Goal: Transaction & Acquisition: Obtain resource

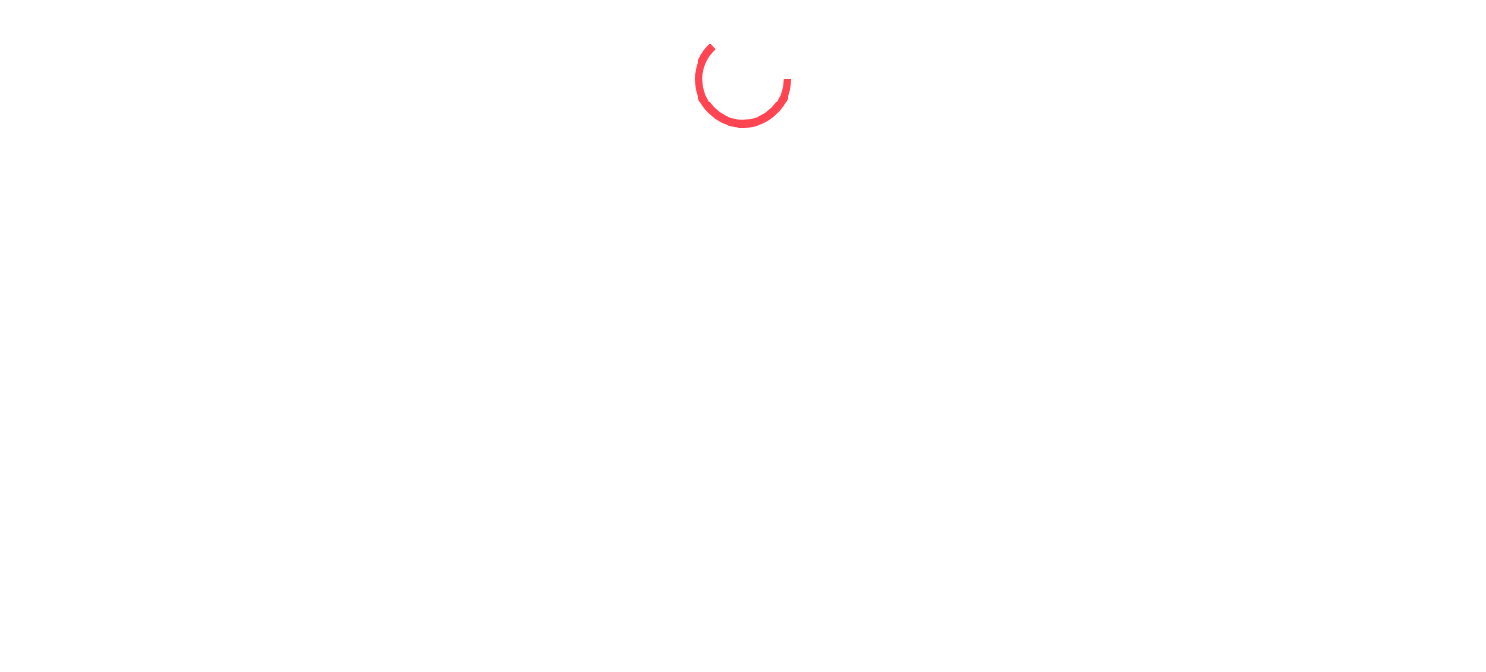
select select "*"
select select "****"
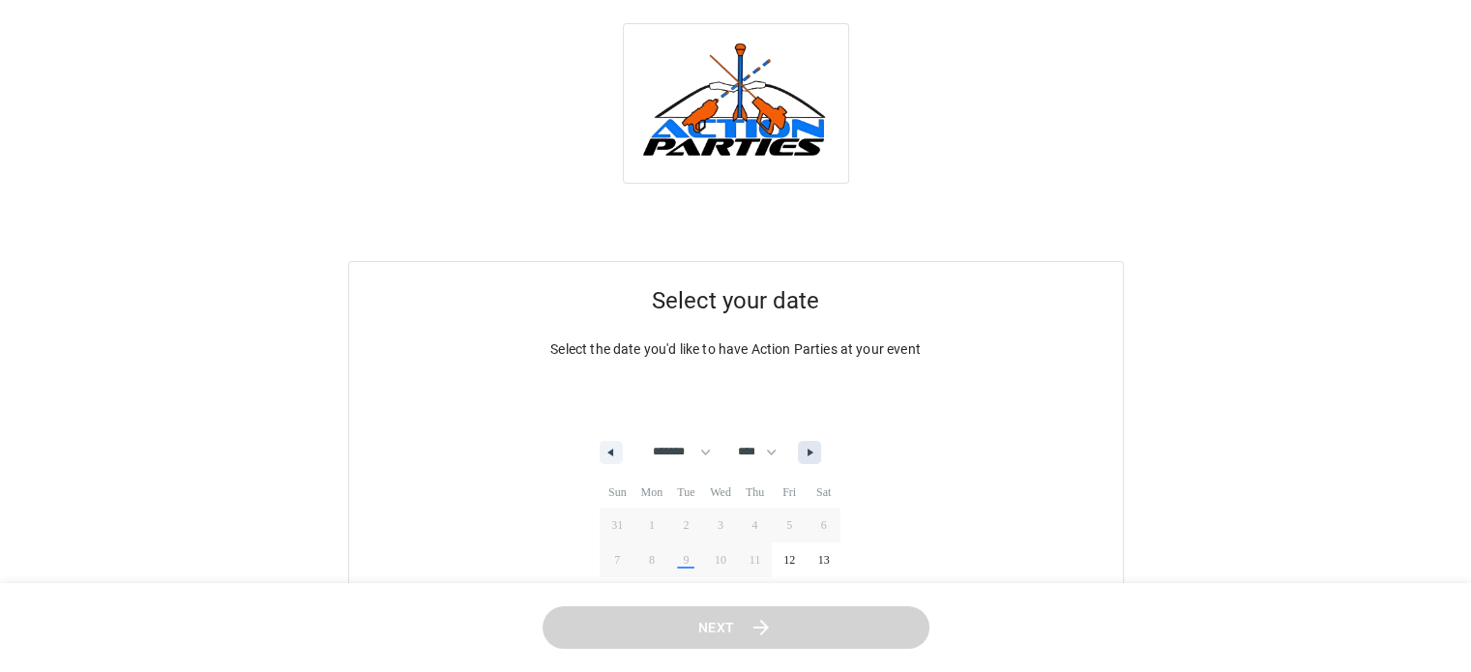
click at [820, 458] on button "button" at bounding box center [809, 452] width 23 height 23
click at [821, 457] on button "button" at bounding box center [809, 452] width 23 height 23
select select "**"
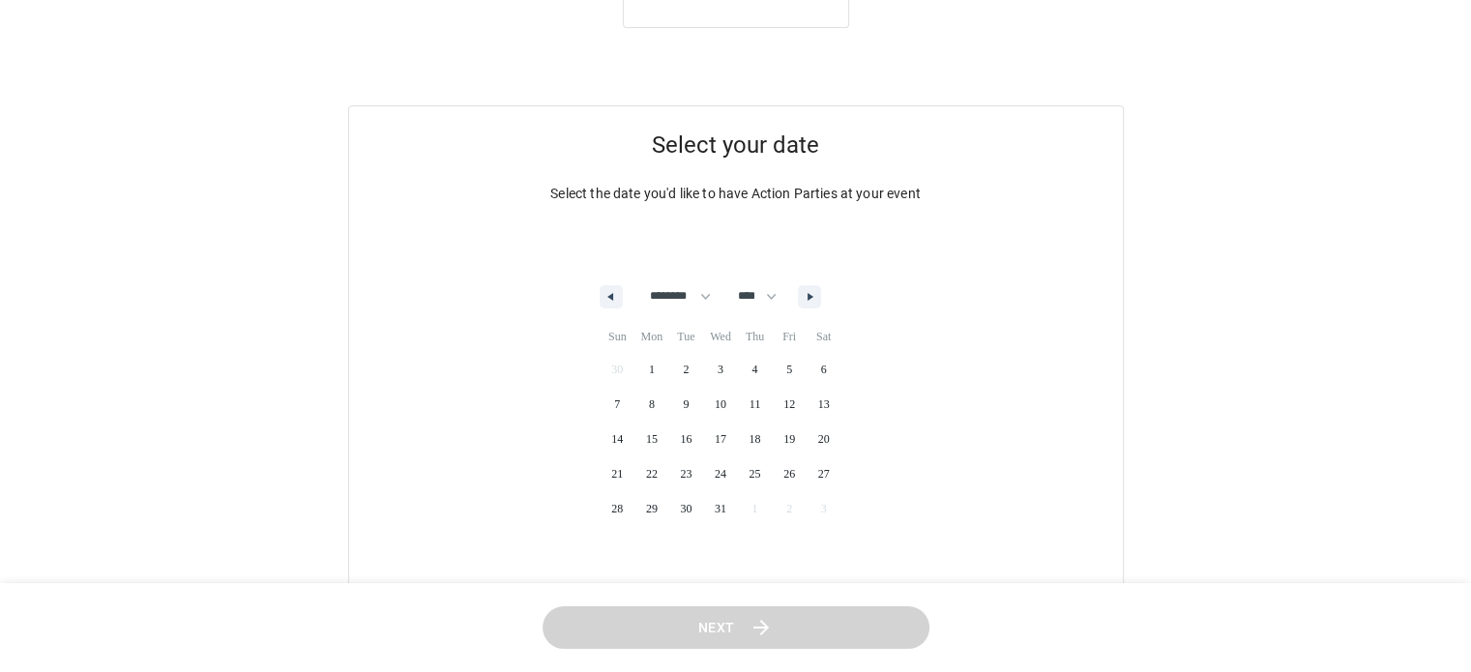
scroll to position [164, 0]
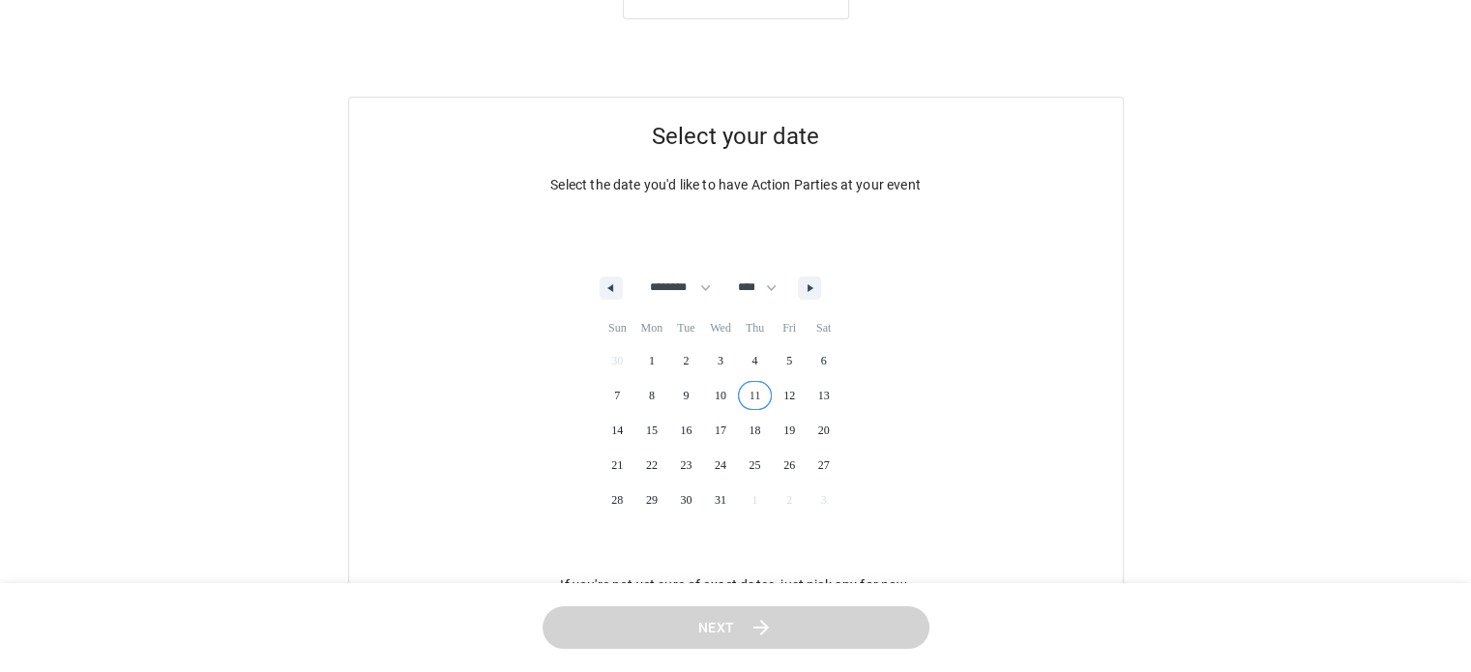
click at [759, 398] on span "11" at bounding box center [755, 395] width 35 height 25
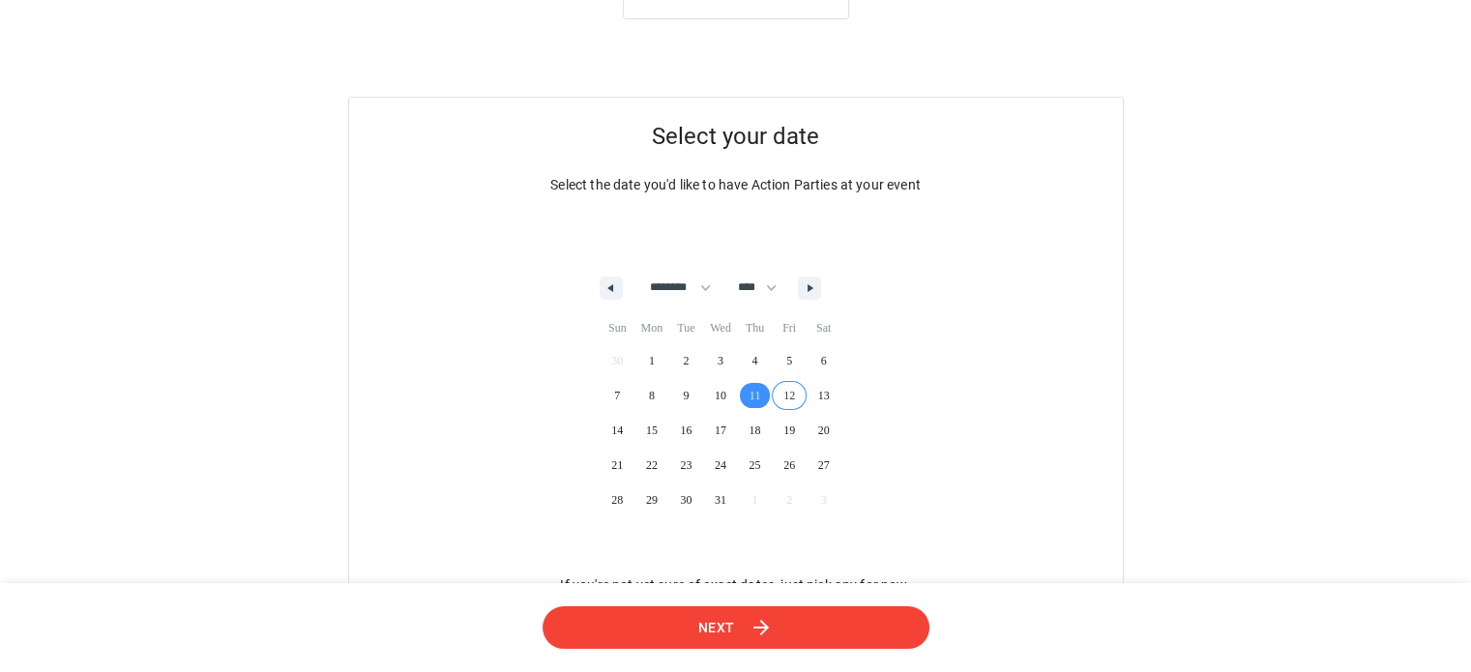
click at [837, 639] on button "Next" at bounding box center [735, 628] width 389 height 44
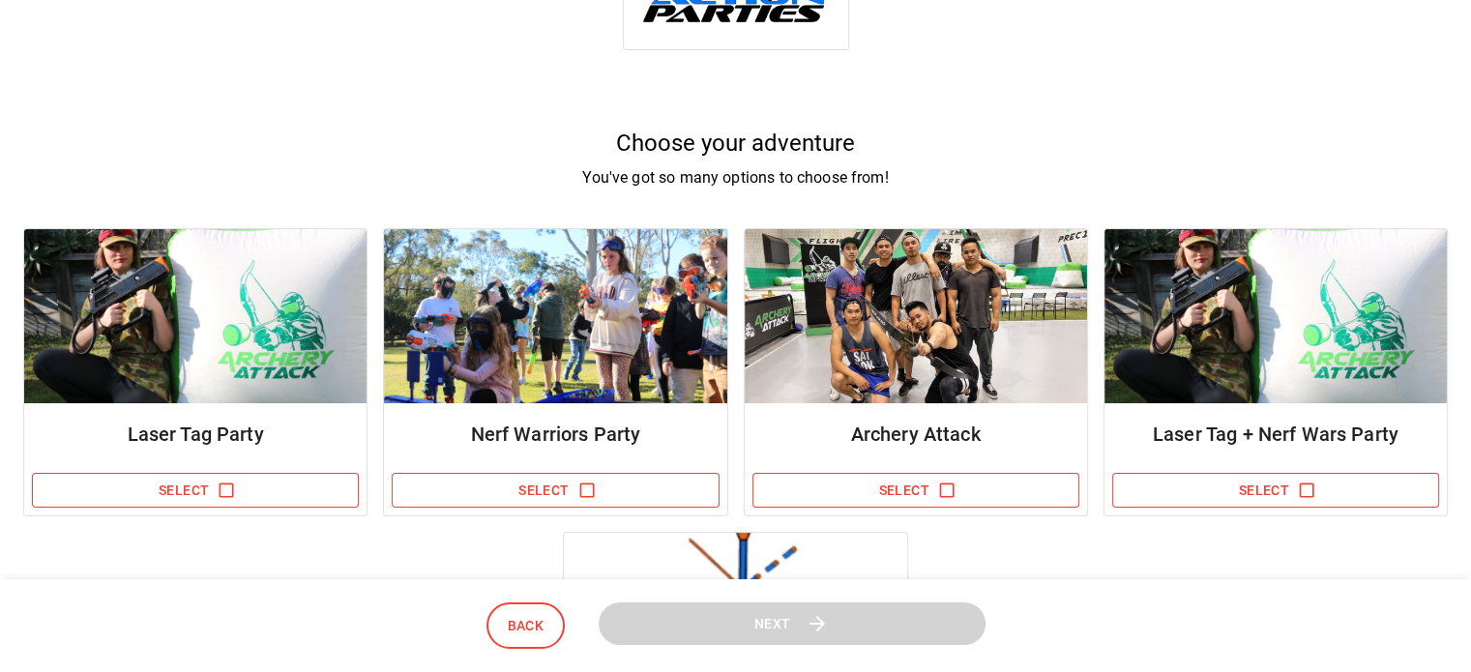
scroll to position [139, 0]
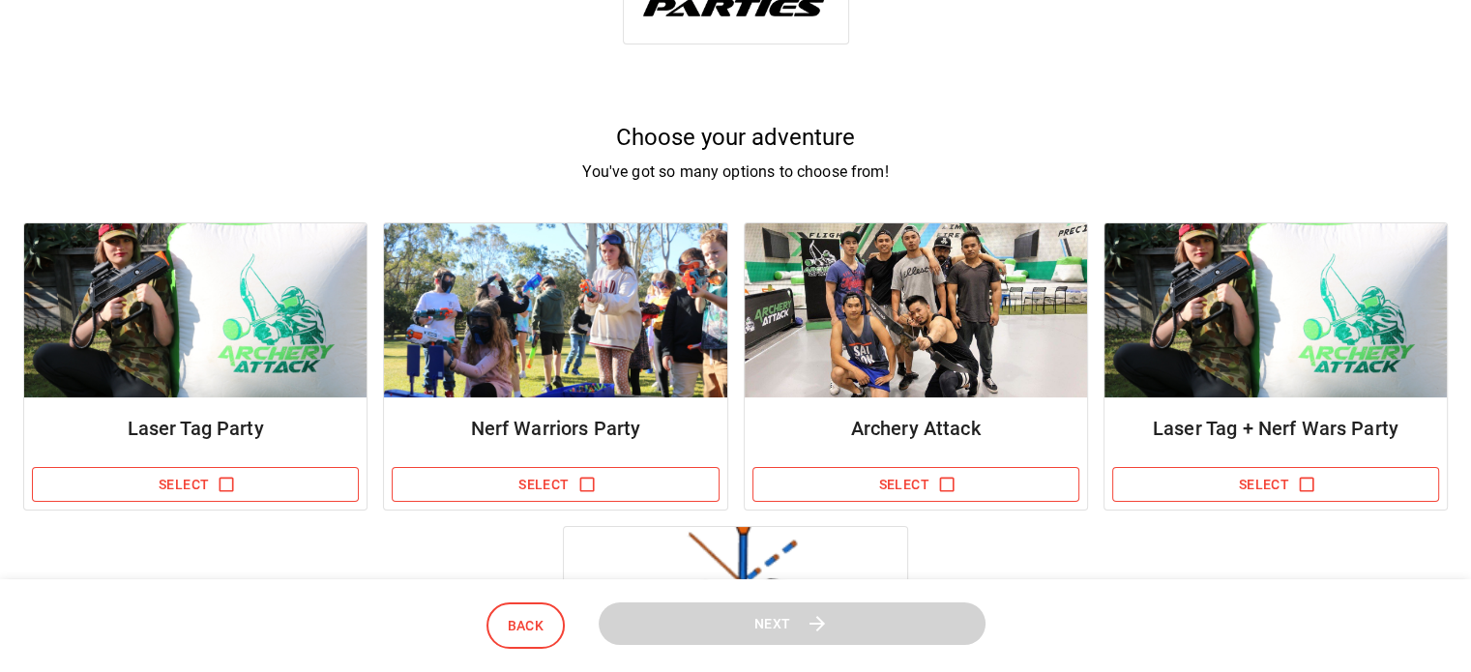
click at [573, 330] on img at bounding box center [555, 310] width 342 height 174
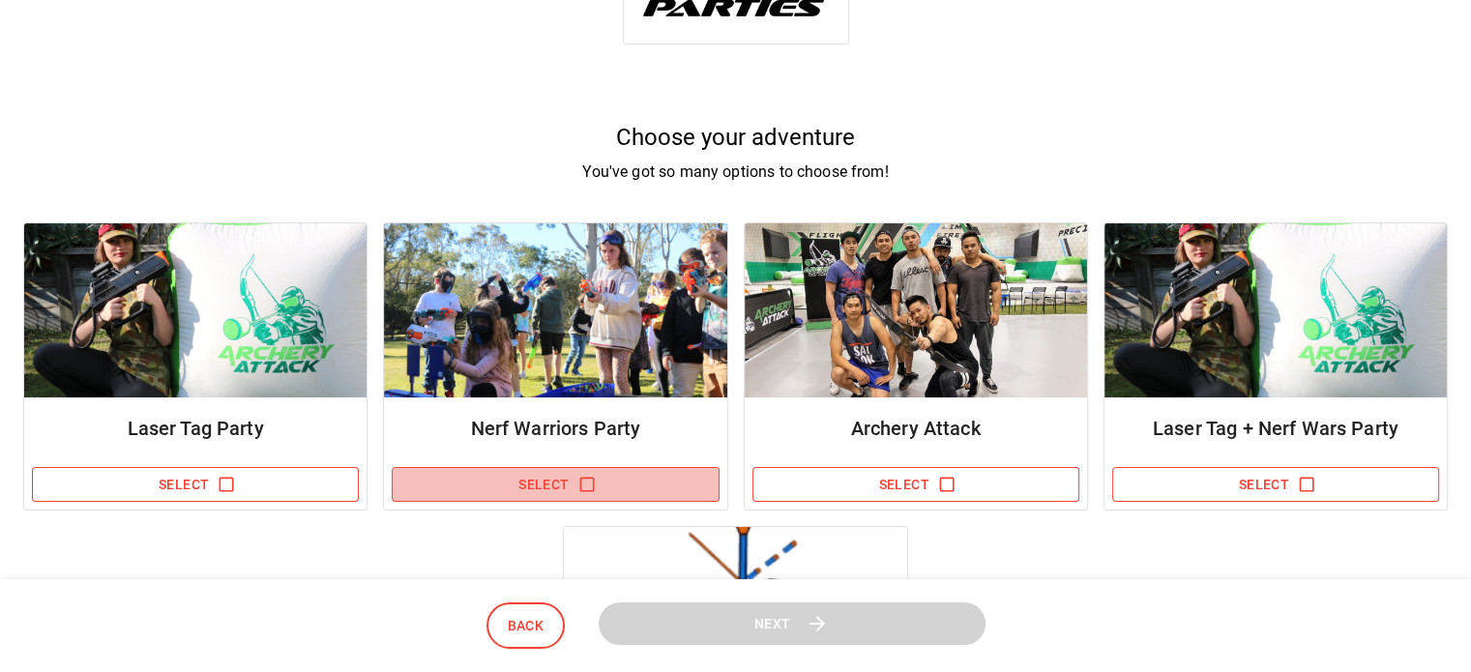
click at [587, 488] on icon "button" at bounding box center [586, 484] width 19 height 19
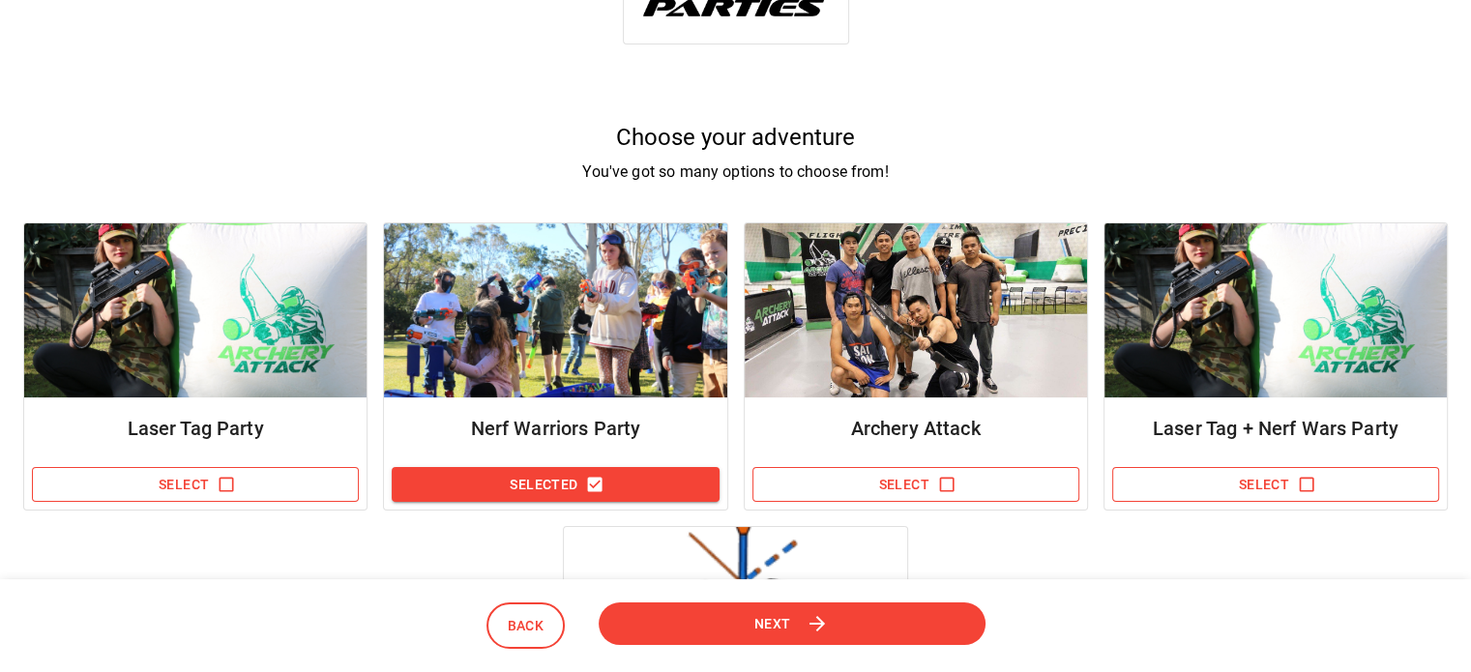
click at [851, 634] on button "Next" at bounding box center [792, 624] width 394 height 44
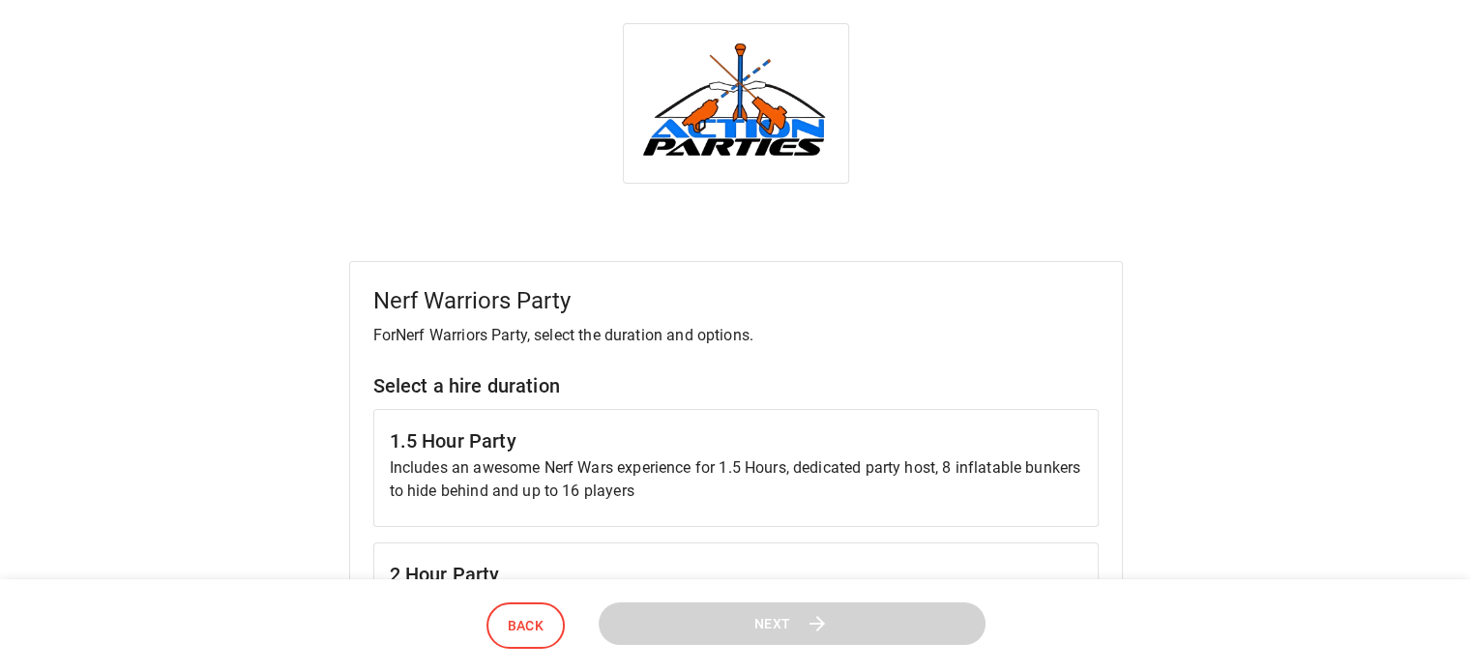
scroll to position [0, 0]
click at [592, 470] on p "Includes an awesome Nerf Wars experience for 1.5 Hours, dedicated party host, 8…" at bounding box center [736, 480] width 693 height 46
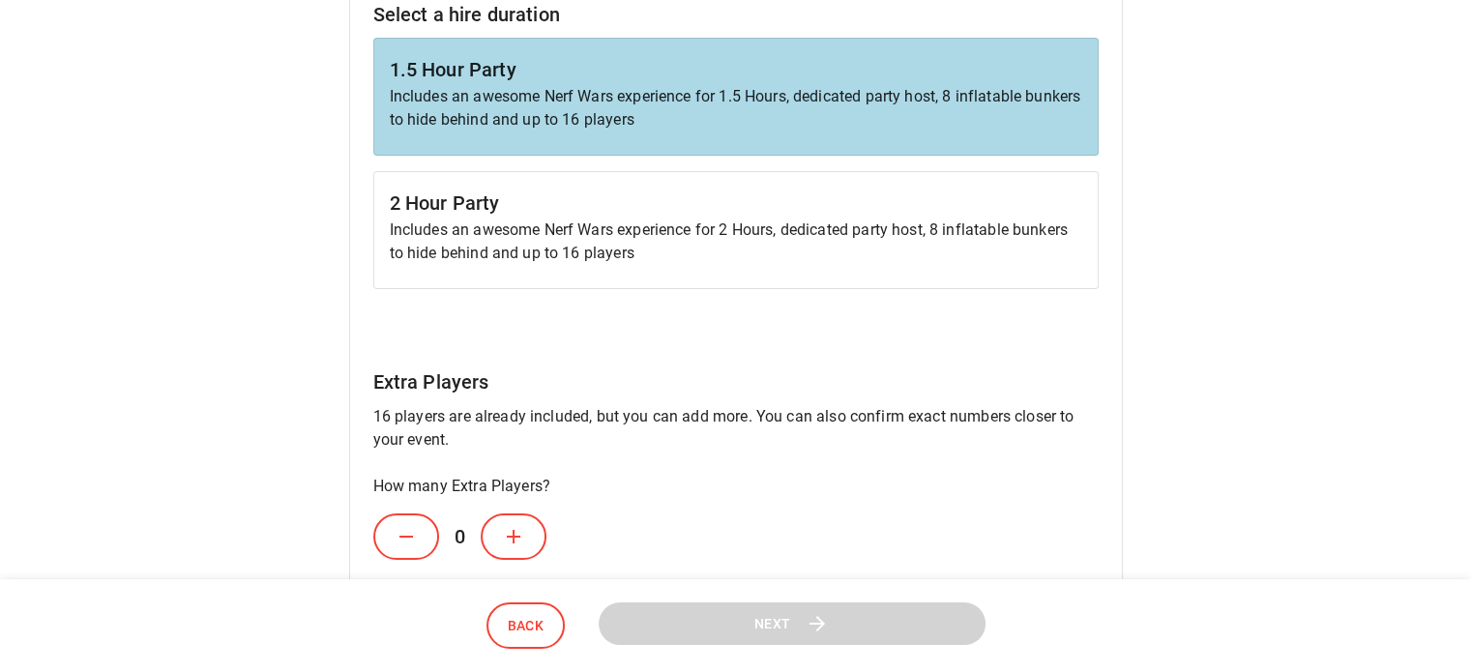
scroll to position [379, 0]
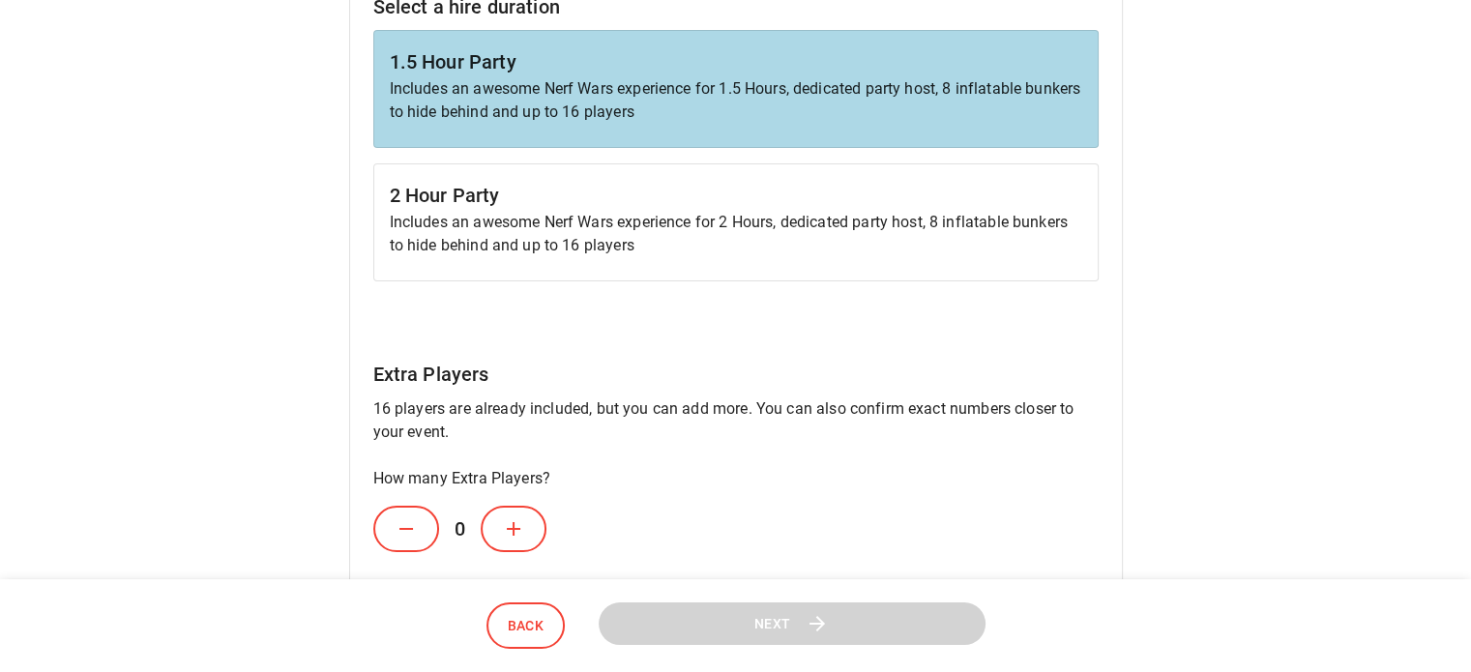
click at [1021, 104] on p "Includes an awesome Nerf Wars experience for 1.5 Hours, dedicated party host, 8…" at bounding box center [736, 100] width 693 height 46
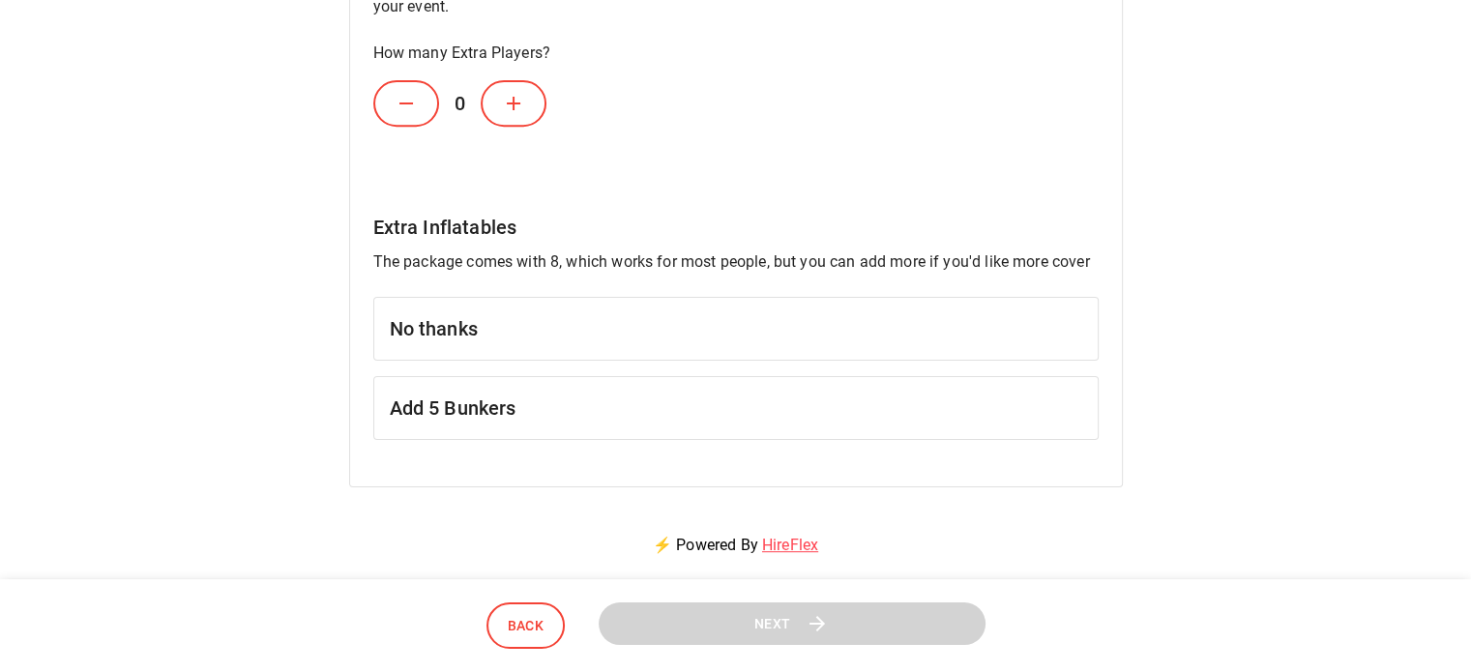
scroll to position [884, 0]
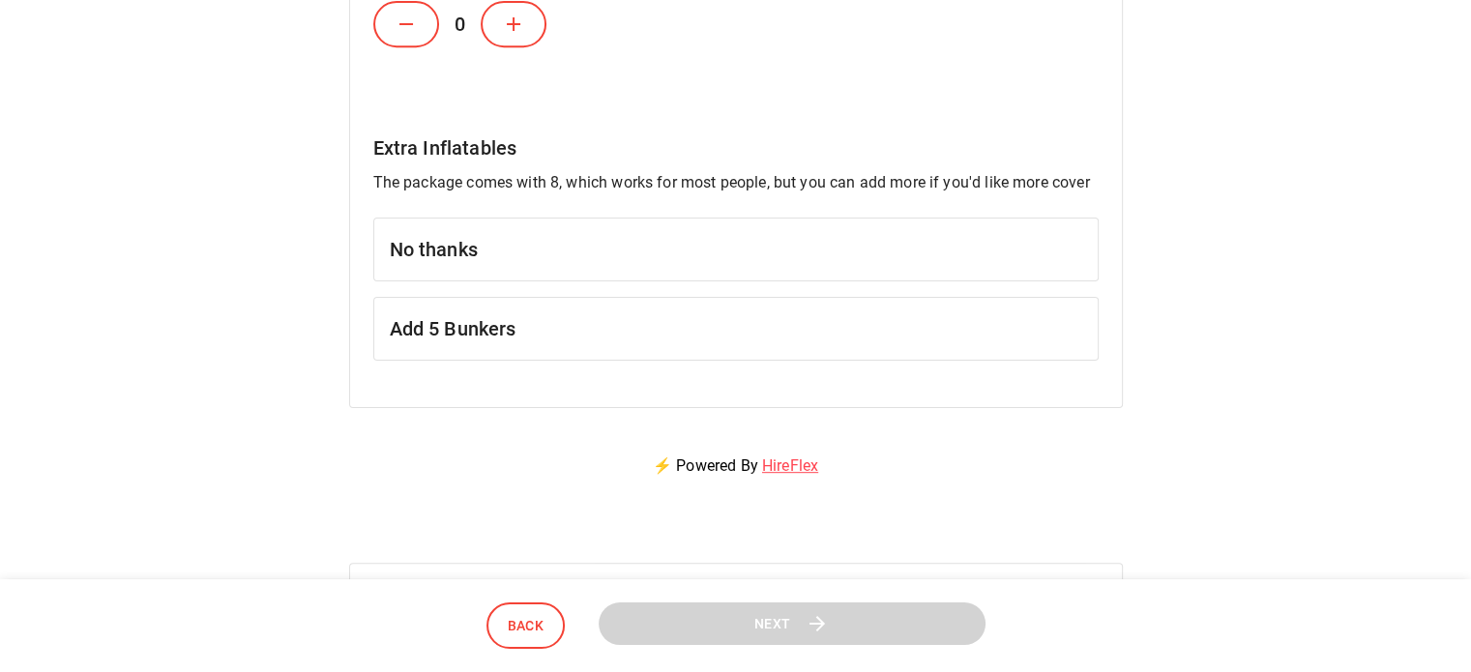
click at [751, 249] on h6 "No thanks" at bounding box center [736, 249] width 693 height 31
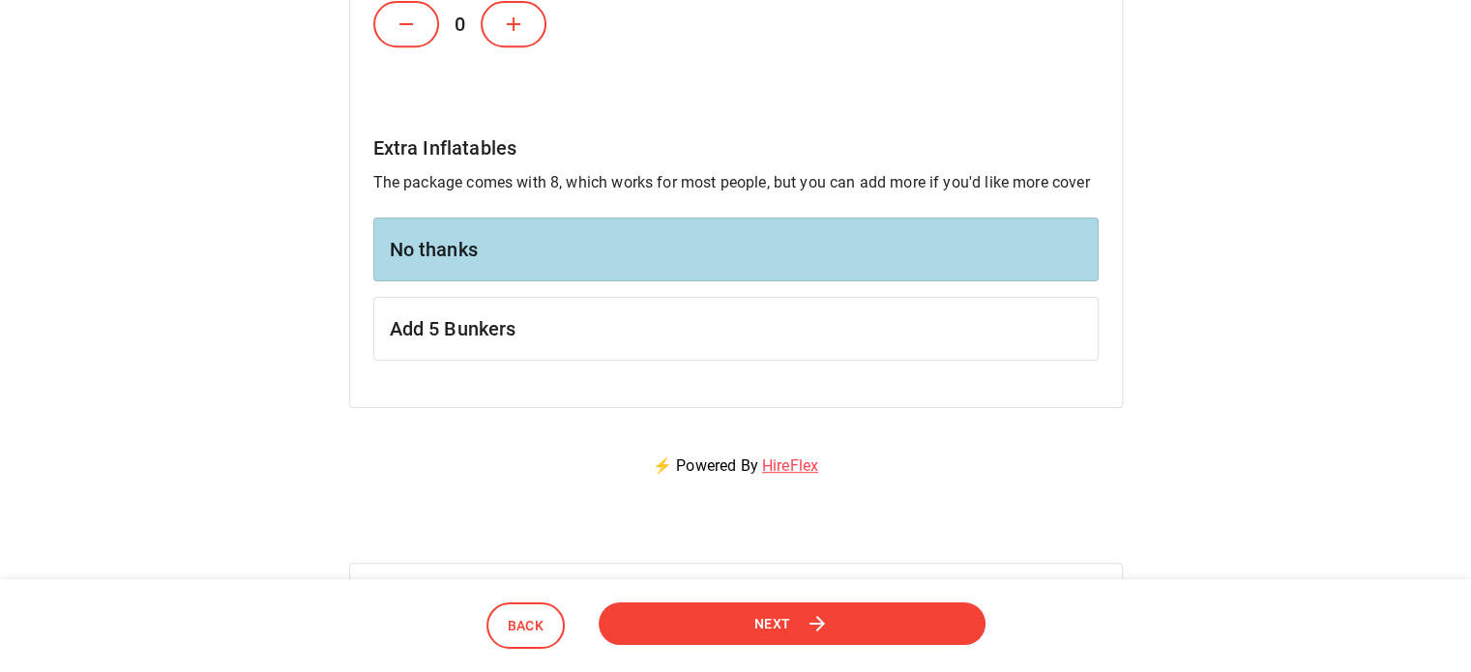
click at [809, 620] on icon at bounding box center [817, 623] width 23 height 23
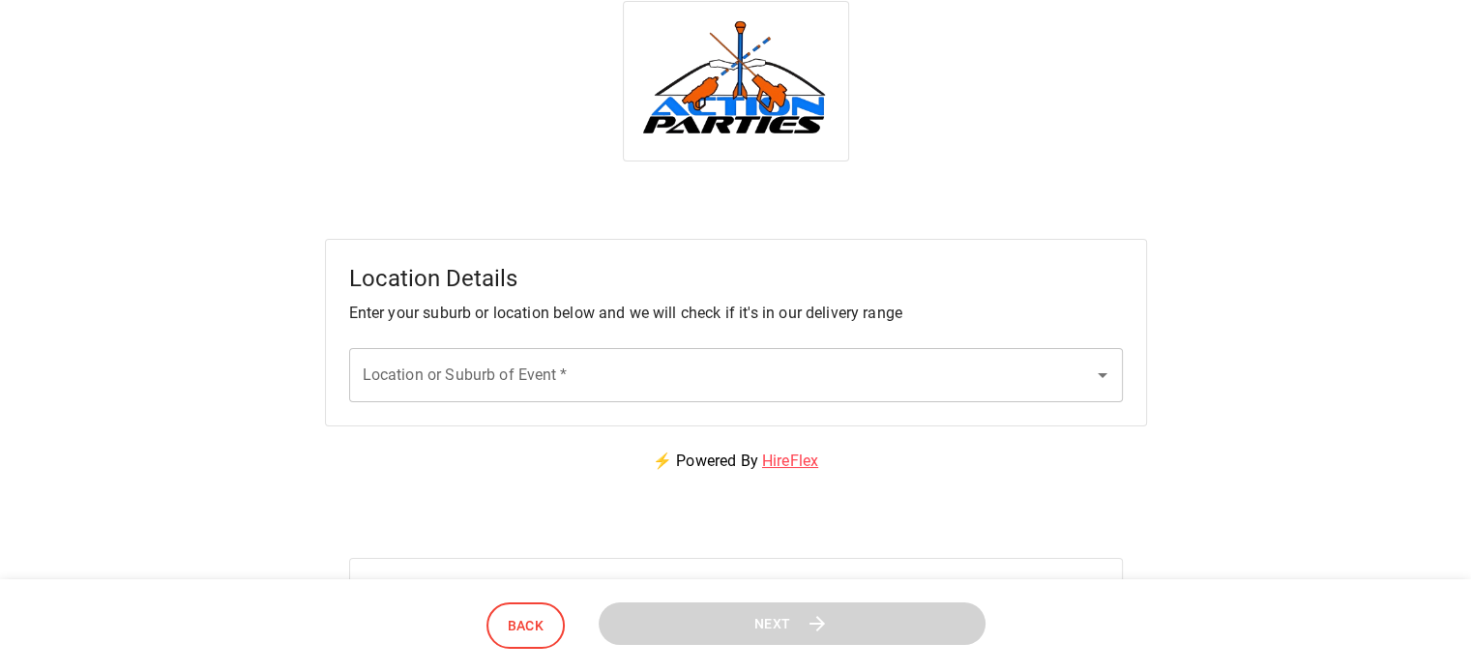
scroll to position [0, 0]
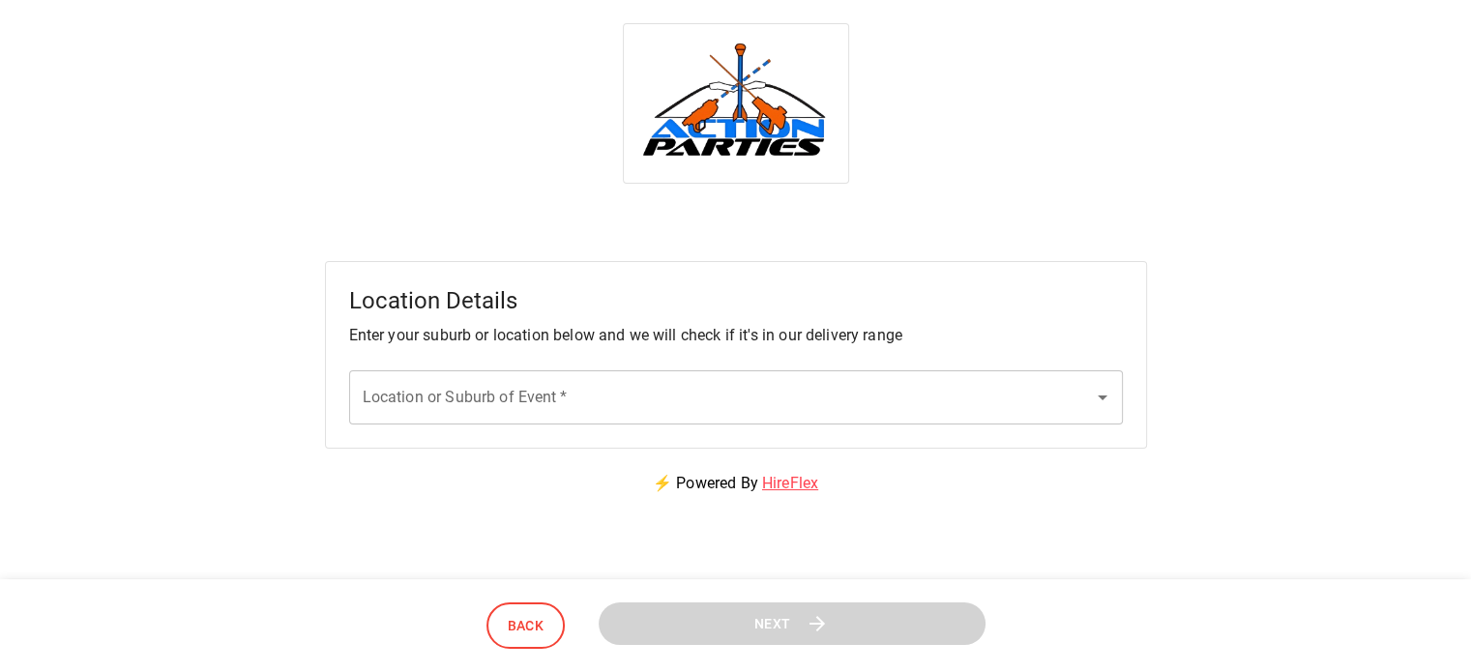
click at [564, 397] on input "Location or Suburb of Event   *" at bounding box center [721, 397] width 727 height 37
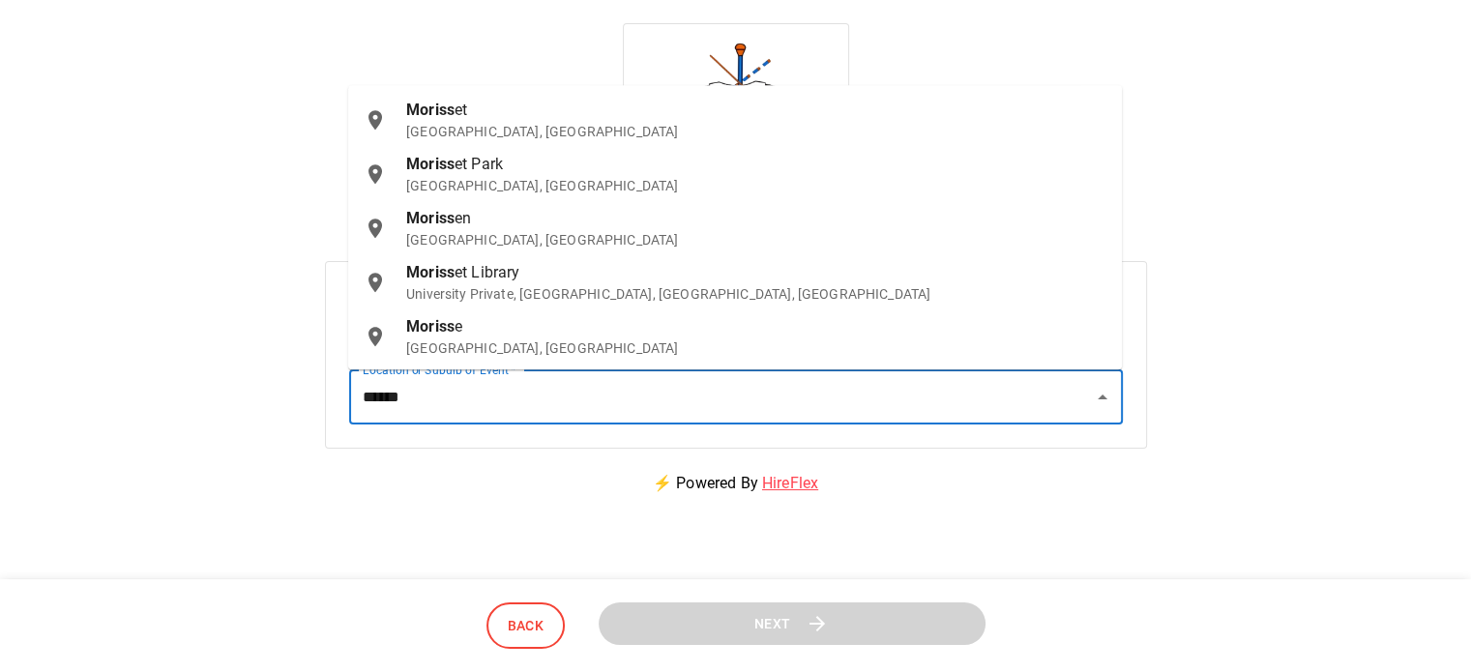
click at [528, 136] on p "[GEOGRAPHIC_DATA], [GEOGRAPHIC_DATA]" at bounding box center [756, 131] width 700 height 19
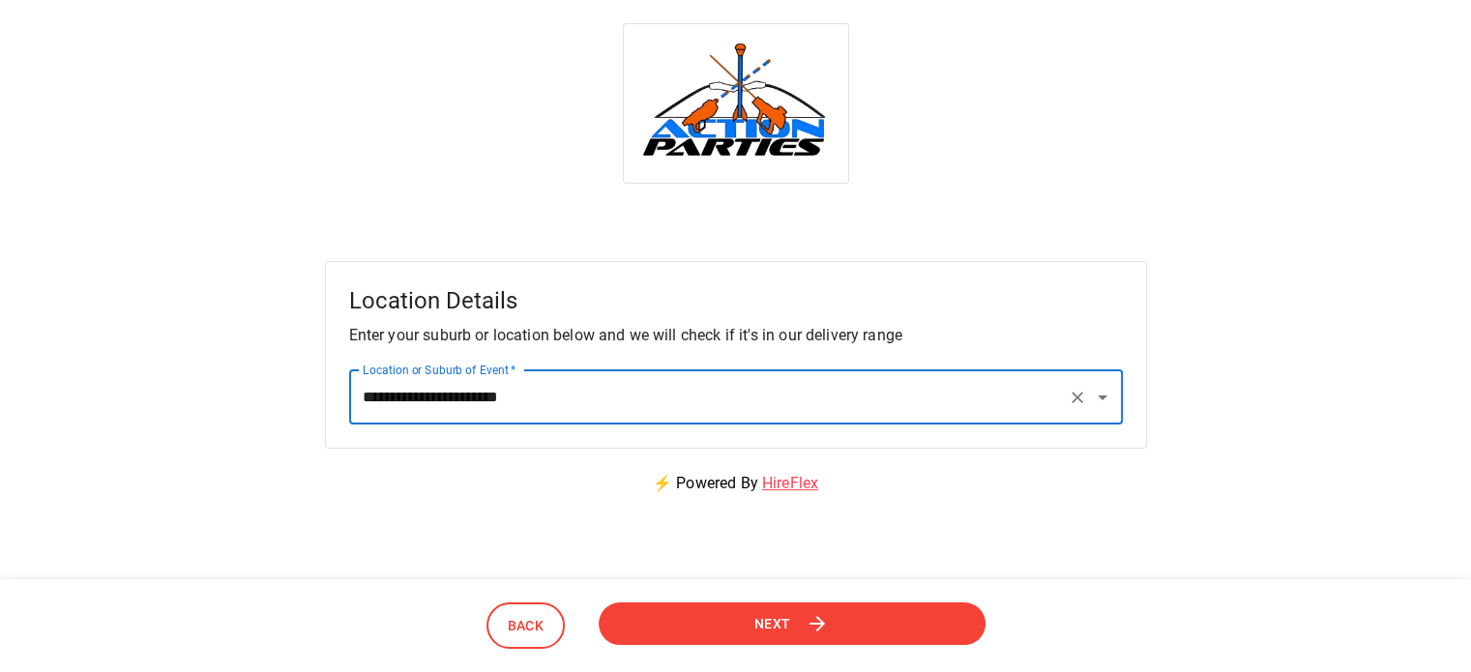
type input "**********"
click at [700, 624] on button "Next" at bounding box center [792, 625] width 387 height 44
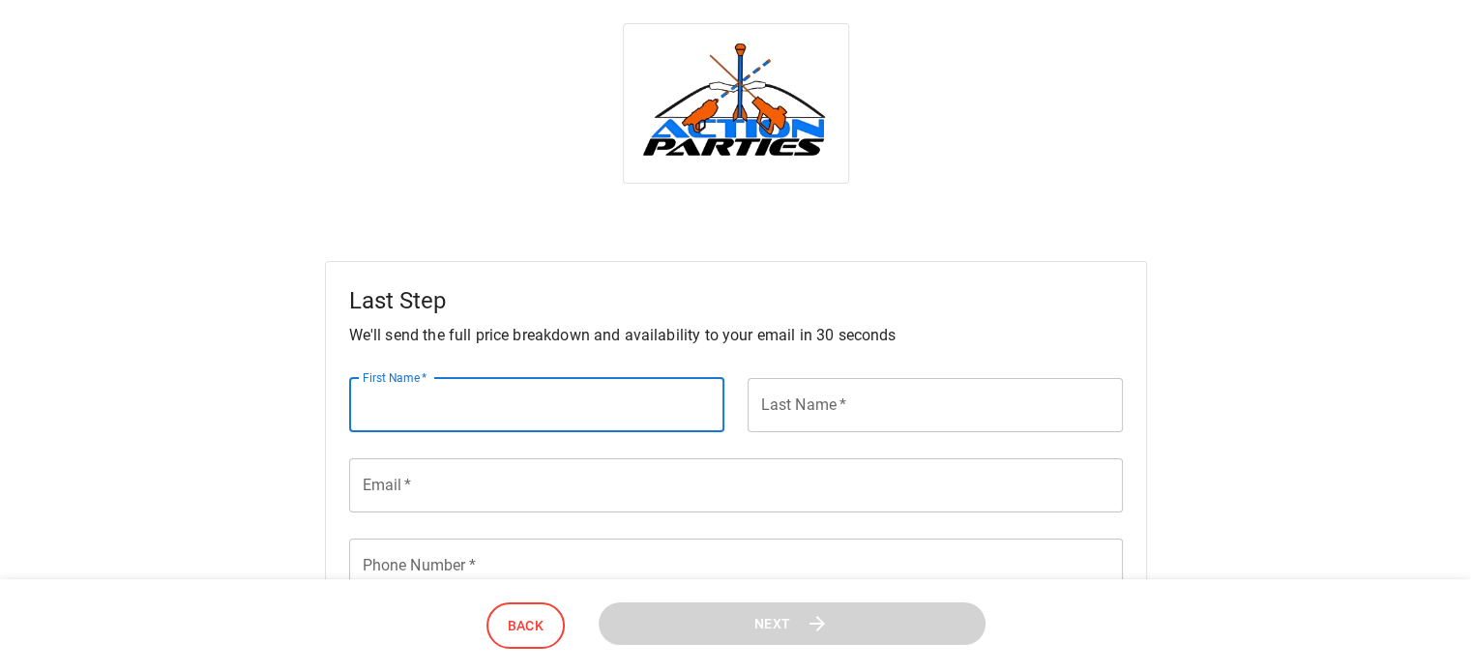
click at [512, 415] on input "First Name   *" at bounding box center [536, 405] width 375 height 54
type input "********"
type input "*******"
type input "**********"
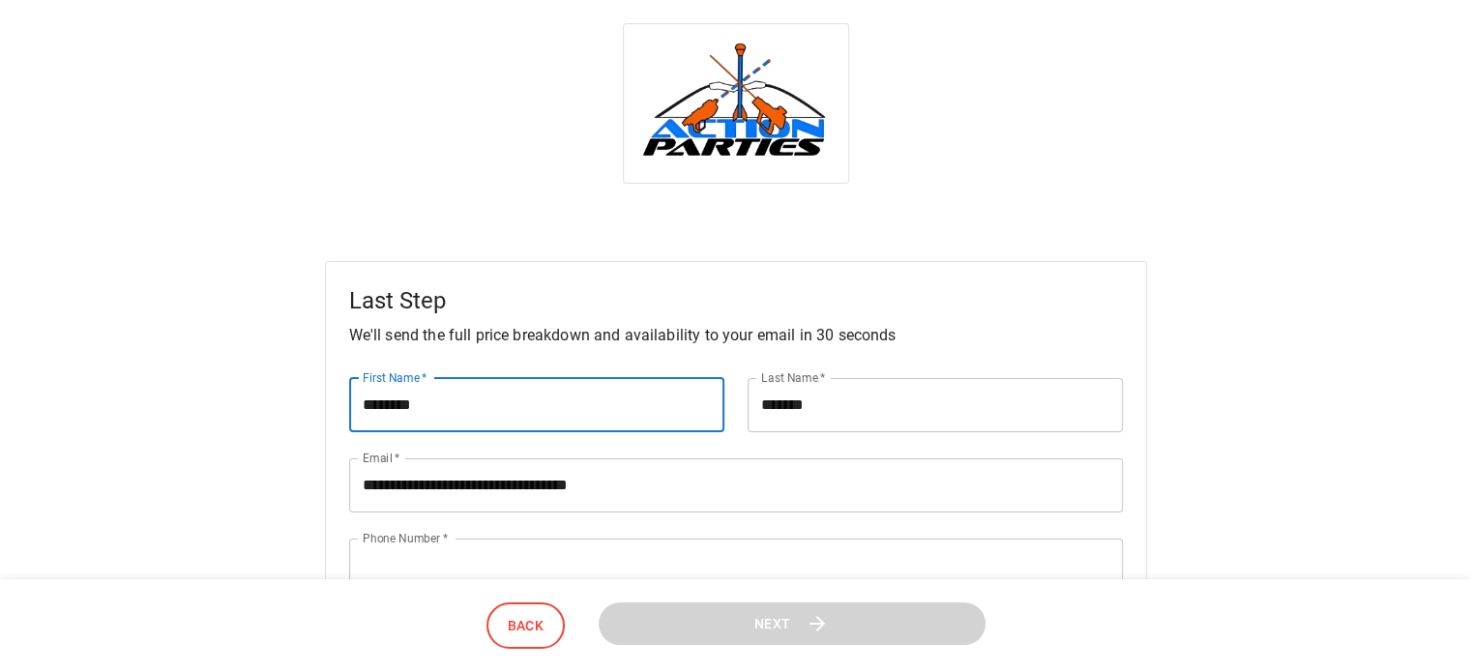
type input "**********"
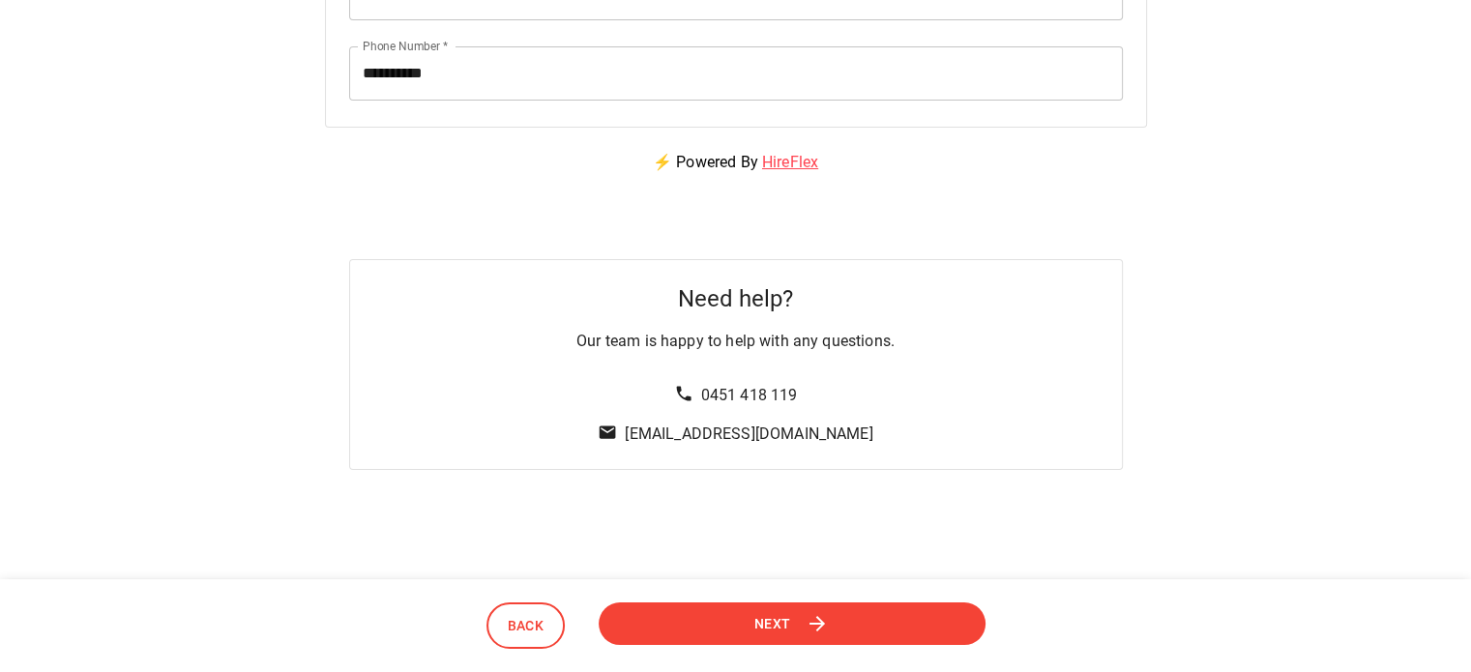
scroll to position [494, 0]
click at [808, 624] on icon at bounding box center [817, 623] width 23 height 23
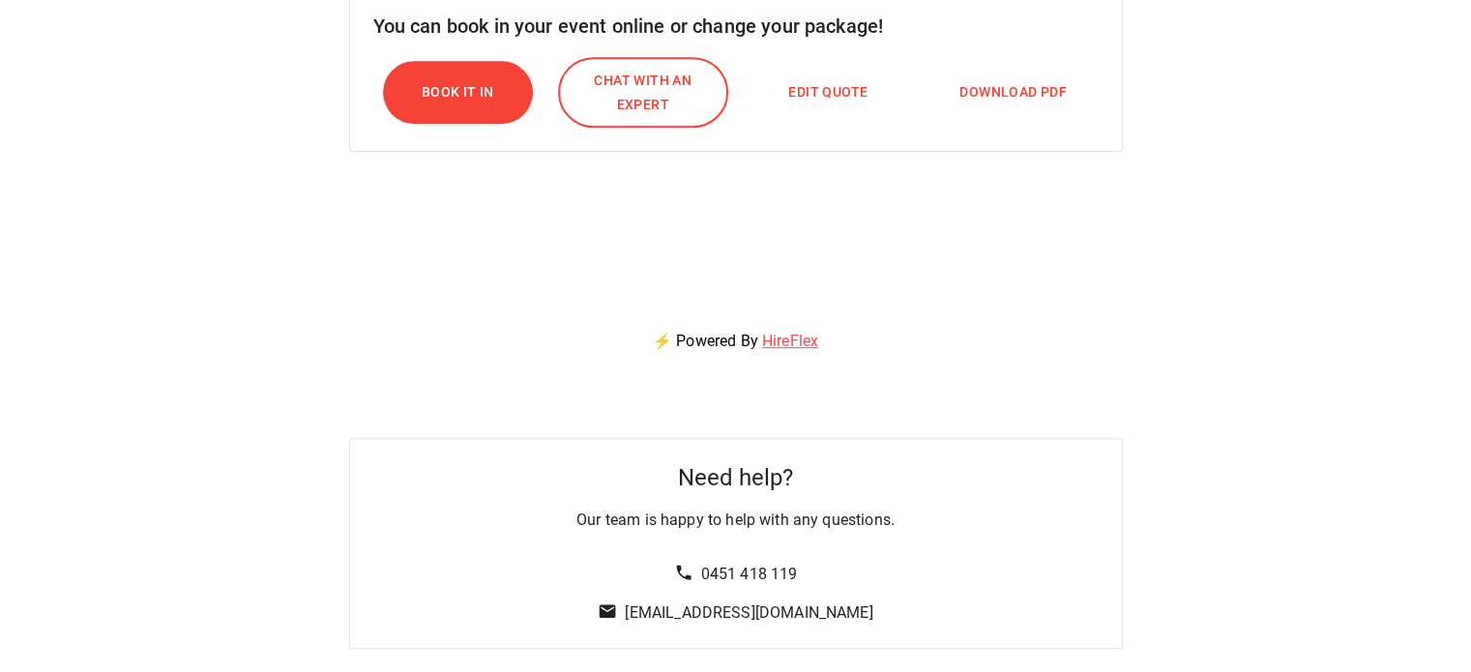
scroll to position [1006, 0]
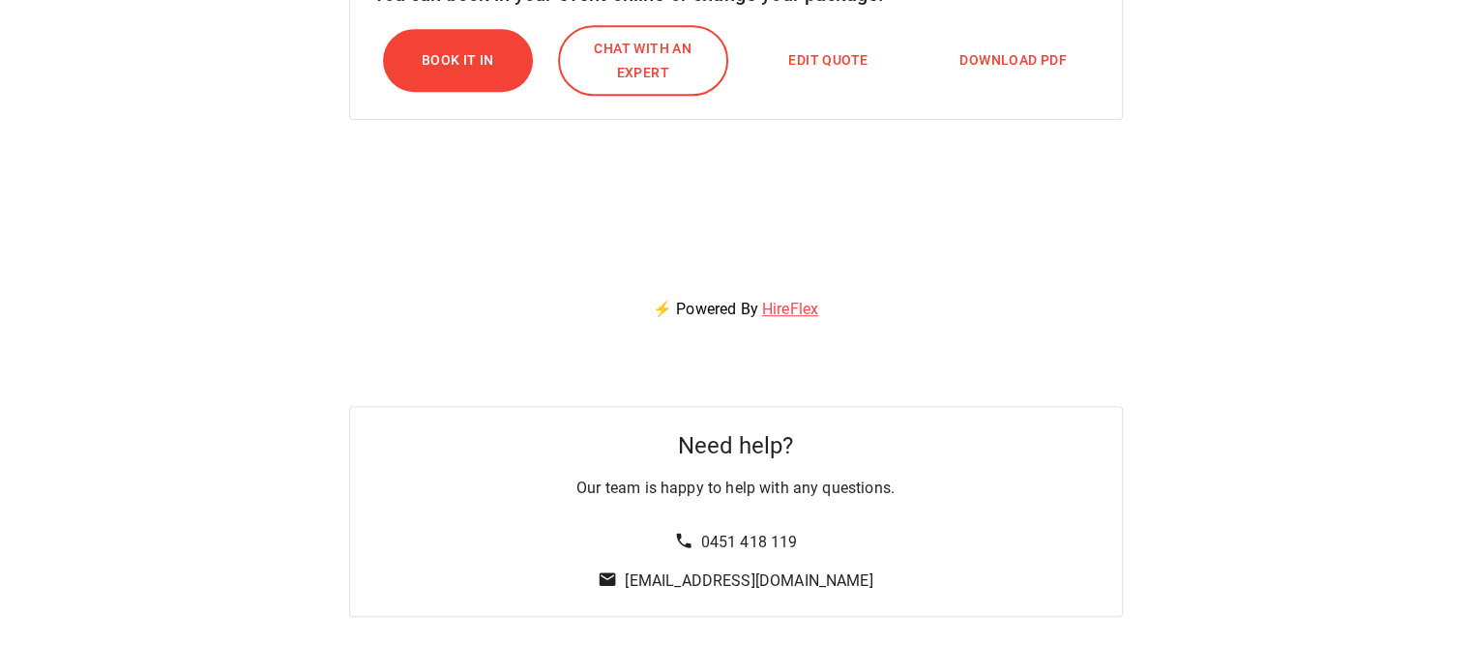
click at [1003, 48] on span "Download PDF" at bounding box center [1013, 60] width 107 height 24
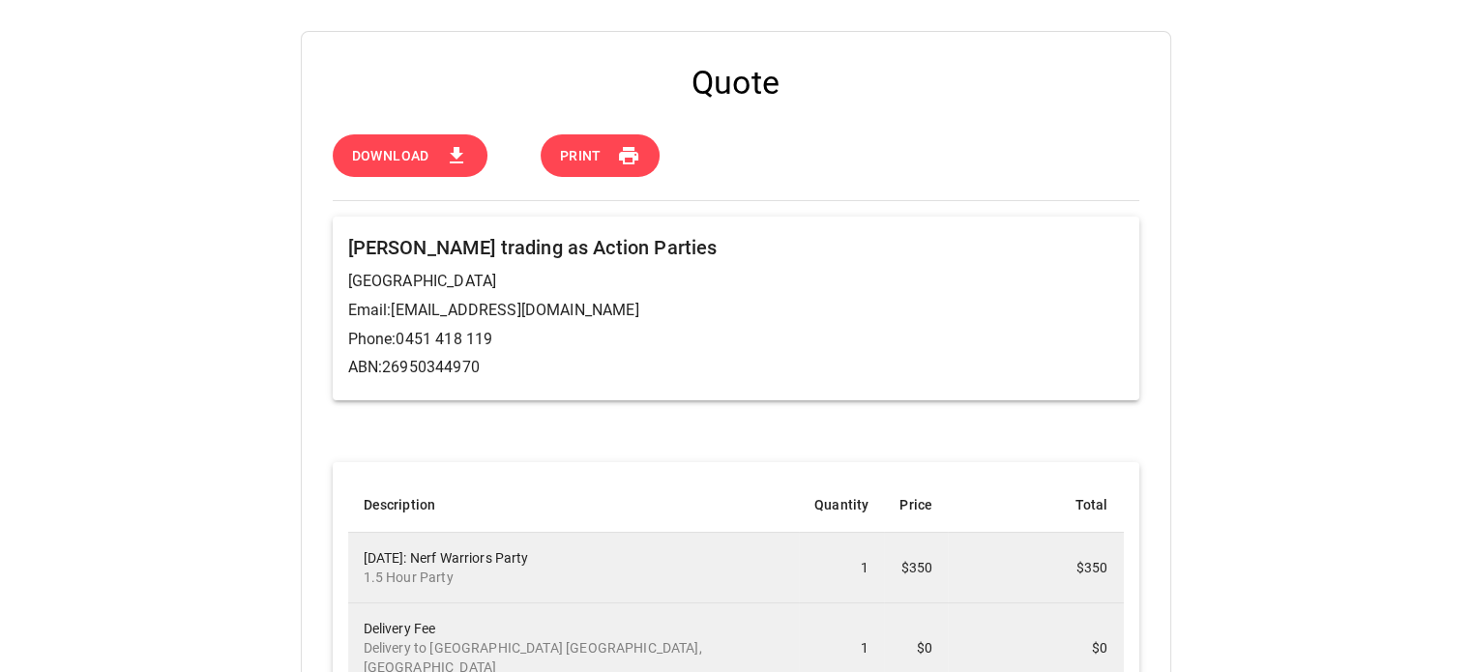
click at [435, 155] on button "Download" at bounding box center [410, 156] width 155 height 44
click at [451, 158] on icon at bounding box center [456, 155] width 23 height 23
click at [457, 157] on icon at bounding box center [457, 155] width 14 height 16
click at [1432, 340] on div "Quote Download Print [PERSON_NAME] trading as Action Parties [GEOGRAPHIC_DATA] …" at bounding box center [735, 610] width 1471 height 1158
